Goal: Information Seeking & Learning: Learn about a topic

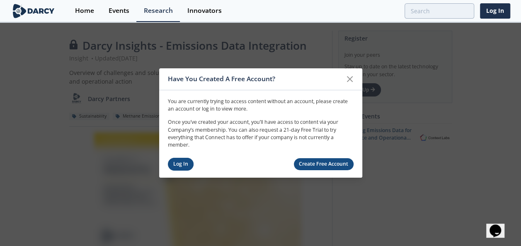
click at [180, 166] on link "Log In" at bounding box center [181, 164] width 26 height 13
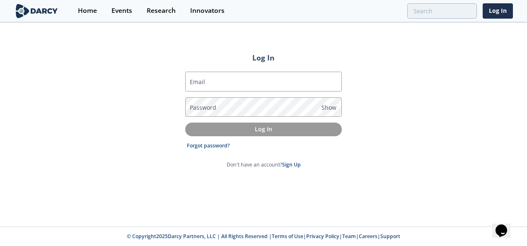
type input "[EMAIL_ADDRESS][DOMAIN_NAME]"
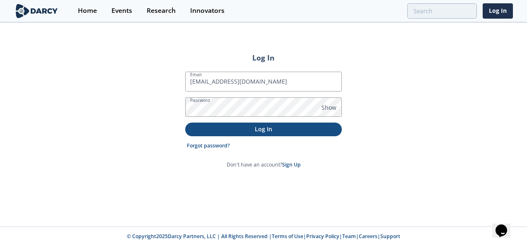
click at [247, 128] on p "Log In" at bounding box center [263, 129] width 145 height 9
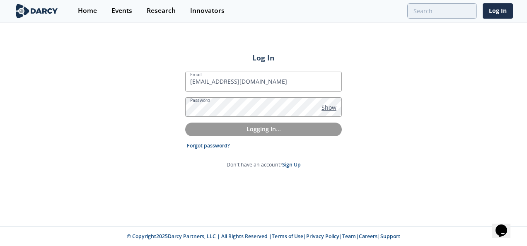
click at [326, 108] on span "Show" at bounding box center [328, 107] width 15 height 9
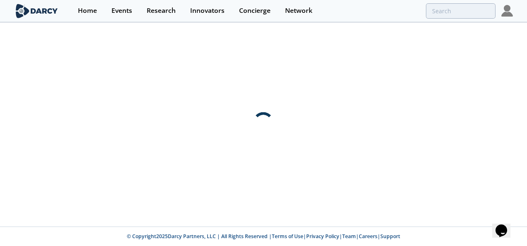
click at [378, 161] on div at bounding box center [263, 124] width 527 height 203
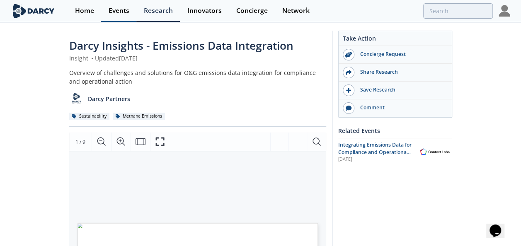
click at [116, 10] on div "Events" at bounding box center [118, 10] width 21 height 7
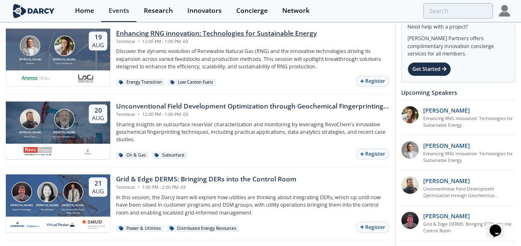
scroll to position [41, 0]
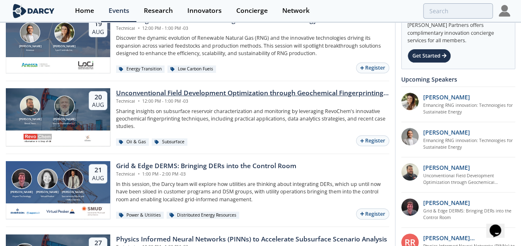
click at [233, 92] on div "Unconventional Field Development Optimization through Geochemical Fingerprintin…" at bounding box center [252, 93] width 273 height 10
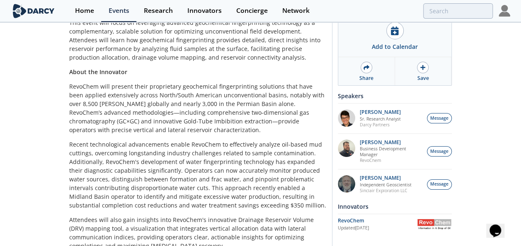
scroll to position [248, 0]
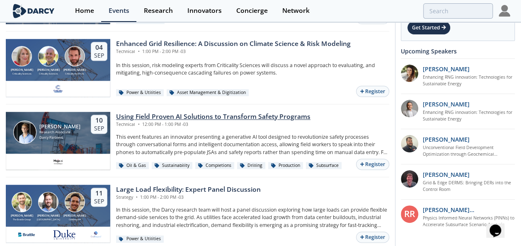
scroll to position [497, 0]
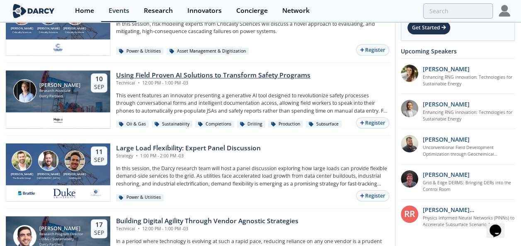
click at [46, 83] on div "[PERSON_NAME]" at bounding box center [59, 85] width 41 height 6
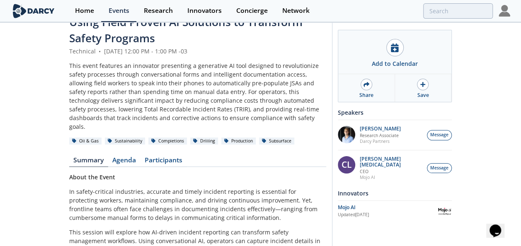
scroll to position [41, 0]
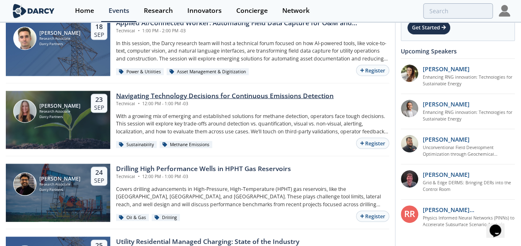
scroll to position [787, 0]
